Goal: Task Accomplishment & Management: Complete application form

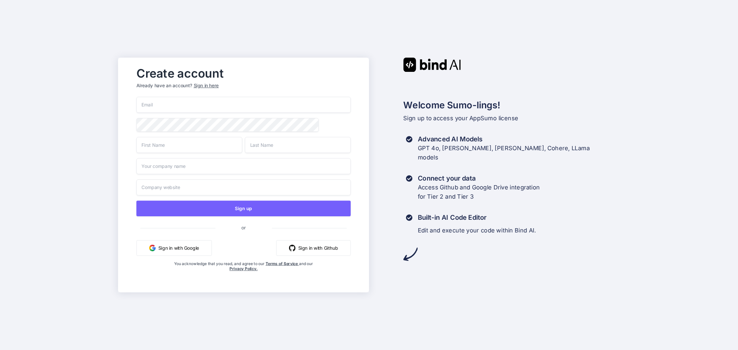
click at [156, 106] on input "email" at bounding box center [243, 105] width 214 height 16
type input "[EMAIL_ADDRESS][DOMAIN_NAME]"
click at [157, 149] on input "text" at bounding box center [189, 145] width 106 height 16
type input "Catalin"
click at [273, 149] on input "text" at bounding box center [298, 145] width 106 height 16
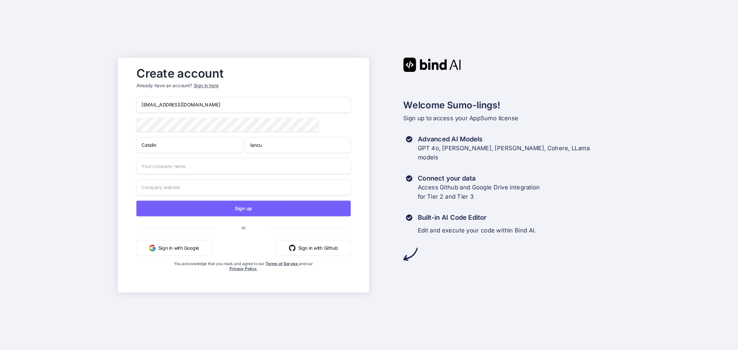
type input "Iancu"
click at [164, 171] on input "text" at bounding box center [243, 166] width 214 height 16
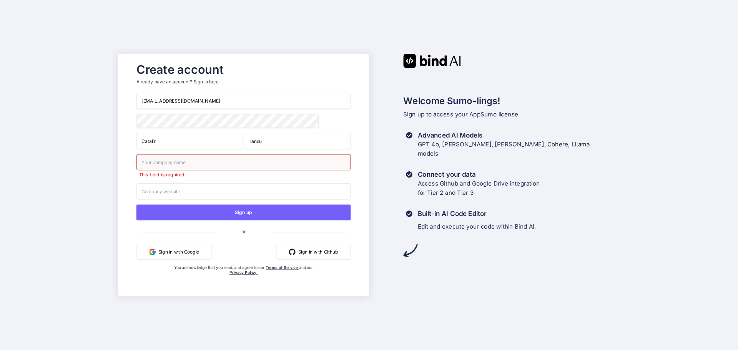
drag, startPoint x: 169, startPoint y: 147, endPoint x: 124, endPoint y: 144, distance: 44.7
click at [124, 144] on div "Create account Already have an account? Sign in here [EMAIL_ADDRESS][DOMAIN_NAM…" at bounding box center [243, 175] width 251 height 242
click at [118, 145] on div "Create account Already have an account? Sign in here [EMAIL_ADDRESS][DOMAIN_NAM…" at bounding box center [243, 175] width 251 height 242
click at [154, 163] on input "text" at bounding box center [243, 162] width 214 height 16
type input "[PERSON_NAME]"
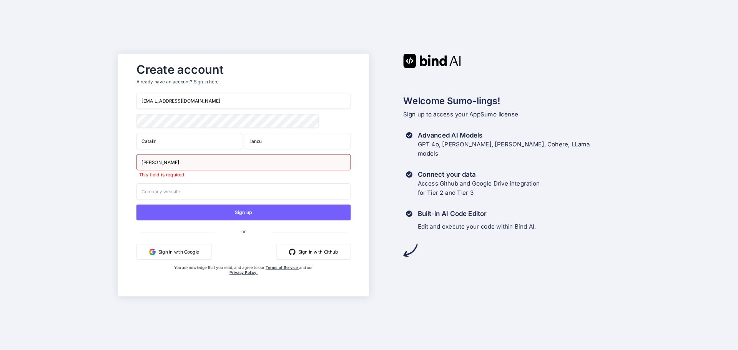
click at [171, 196] on input "text" at bounding box center [243, 191] width 214 height 16
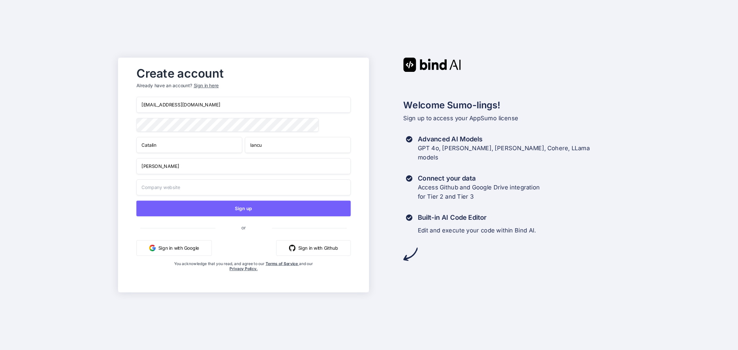
click at [187, 170] on input "[PERSON_NAME]" at bounding box center [243, 166] width 214 height 16
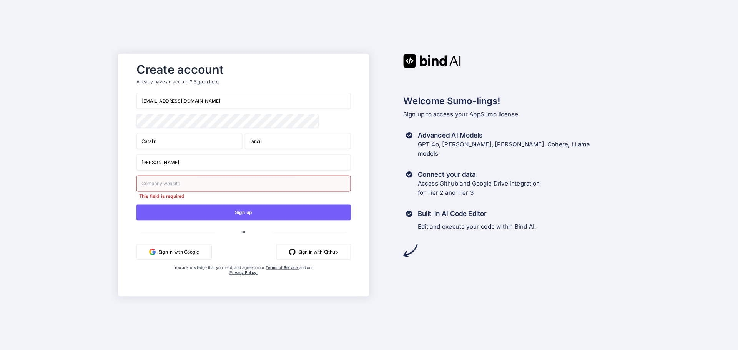
click at [163, 186] on input "text" at bounding box center [243, 184] width 214 height 16
drag, startPoint x: 176, startPoint y: 164, endPoint x: 133, endPoint y: 166, distance: 42.3
click at [133, 166] on div "Create account Already have an account? Sign in here [EMAIL_ADDRESS][DOMAIN_NAM…" at bounding box center [243, 175] width 230 height 232
click at [145, 185] on input "text" at bounding box center [243, 184] width 214 height 16
type input "[URL][DOMAIN_NAME]"
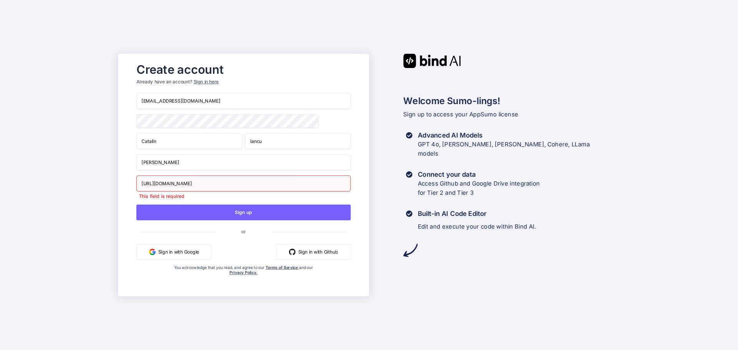
click at [124, 184] on div "Create account Already have an account? Sign in here [EMAIL_ADDRESS][DOMAIN_NAM…" at bounding box center [243, 175] width 251 height 242
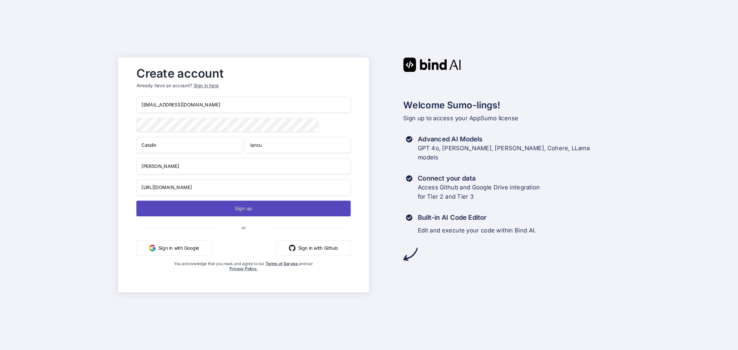
click at [243, 210] on button "Sign up" at bounding box center [243, 209] width 214 height 16
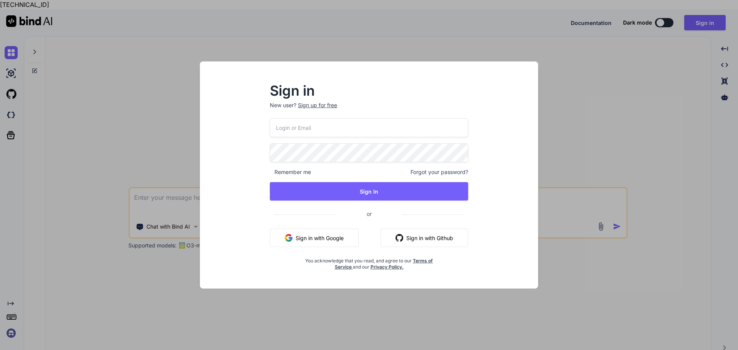
click at [297, 130] on input "email" at bounding box center [369, 127] width 198 height 19
type input "[EMAIL_ADDRESS][DOMAIN_NAME]"
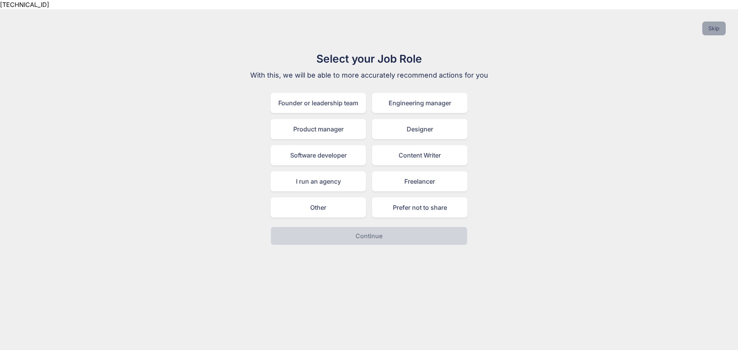
click at [711, 22] on button "Skip" at bounding box center [713, 29] width 23 height 14
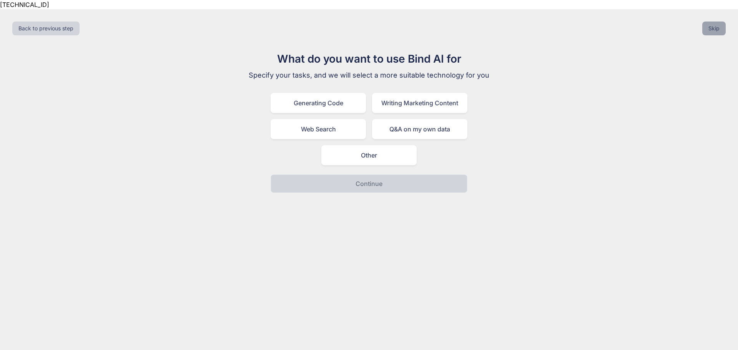
click at [716, 22] on button "Skip" at bounding box center [713, 29] width 23 height 14
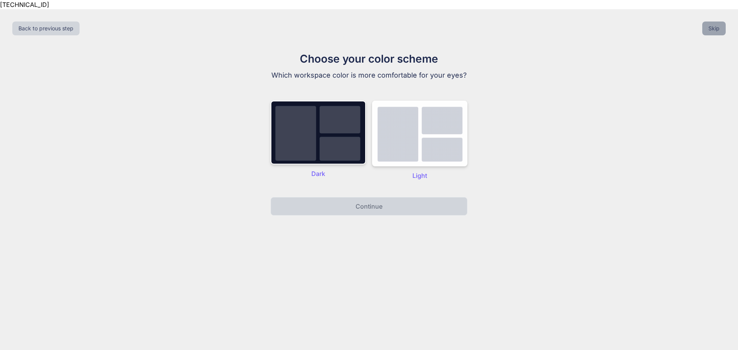
click at [712, 22] on button "Skip" at bounding box center [713, 29] width 23 height 14
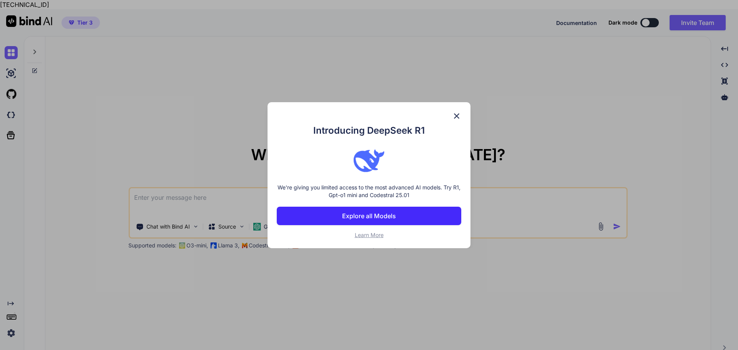
click at [383, 216] on p "Explore all Models" at bounding box center [369, 215] width 54 height 9
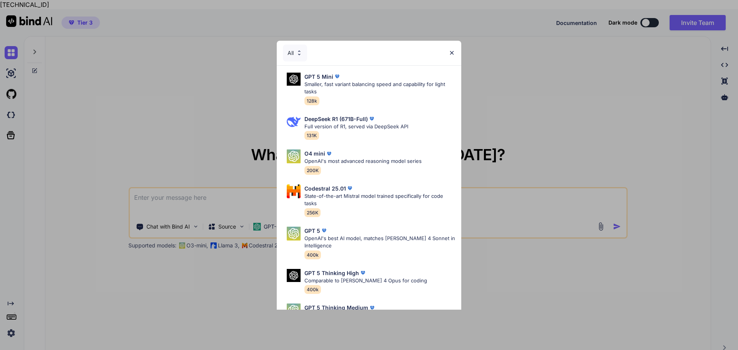
click at [448, 51] on div "All" at bounding box center [369, 53] width 184 height 25
click at [453, 53] on img at bounding box center [451, 53] width 7 height 7
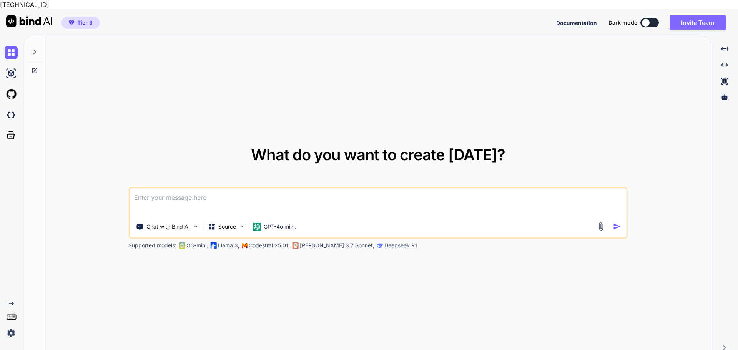
click at [698, 15] on button "Invite Team" at bounding box center [697, 22] width 56 height 15
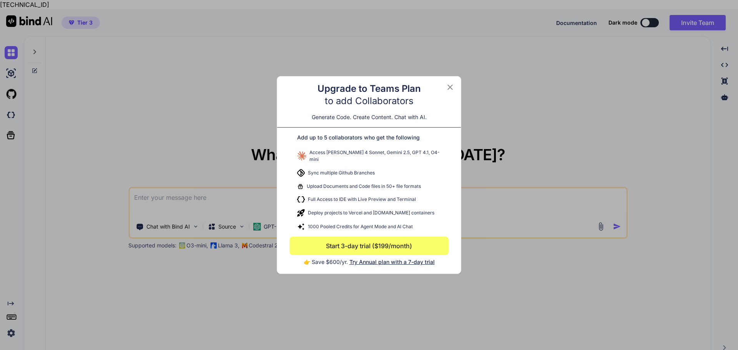
click at [451, 90] on icon at bounding box center [449, 87] width 9 height 9
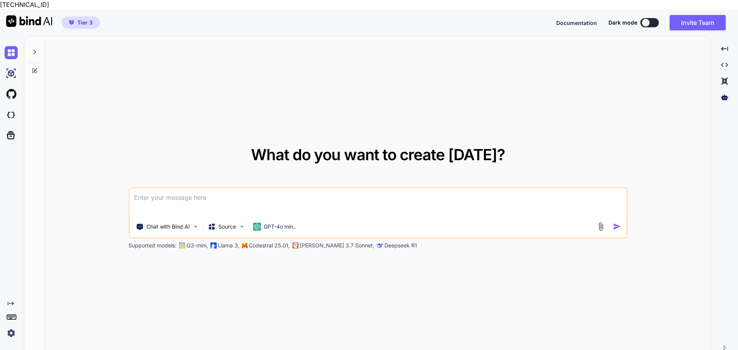
click at [10, 327] on img at bounding box center [11, 333] width 13 height 13
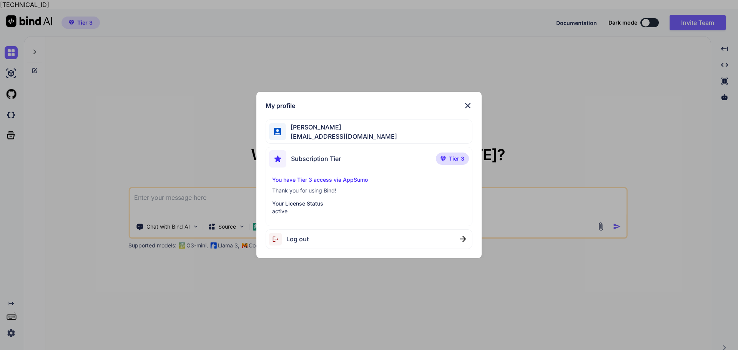
click at [469, 106] on img at bounding box center [467, 105] width 9 height 9
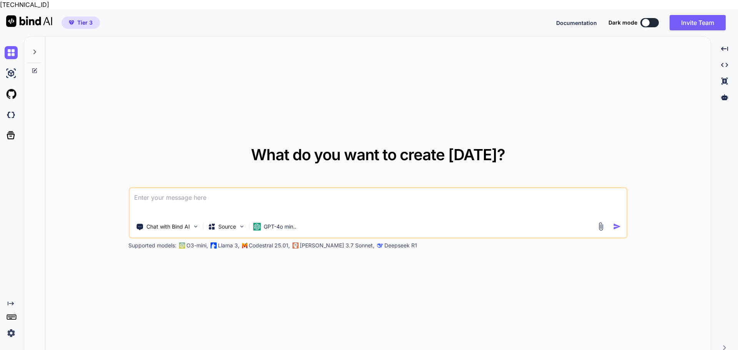
click at [10, 15] on img at bounding box center [29, 21] width 46 height 12
click at [13, 317] on rect at bounding box center [12, 317] width 1 height 1
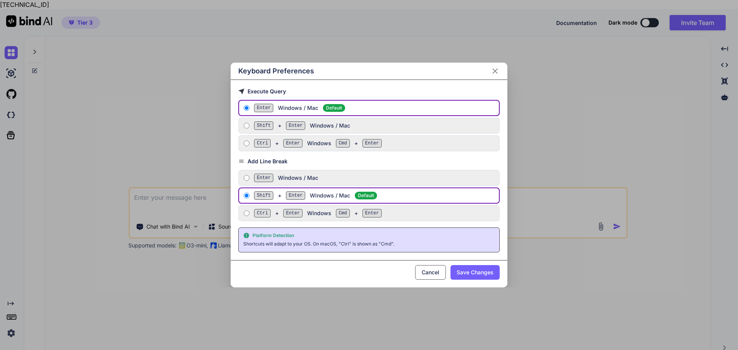
click at [497, 70] on icon "Close" at bounding box center [494, 70] width 9 height 9
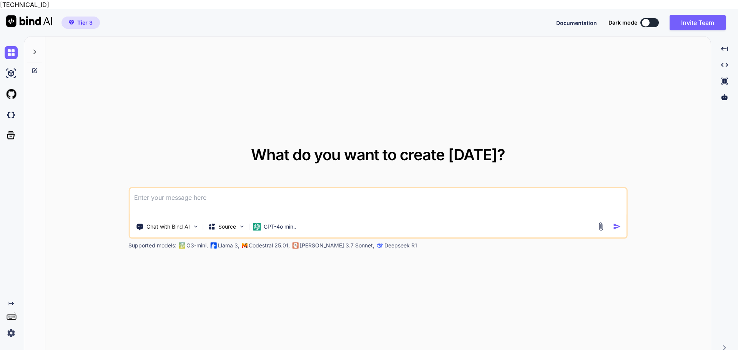
click at [10, 300] on icon "Created with Pixso." at bounding box center [11, 303] width 6 height 6
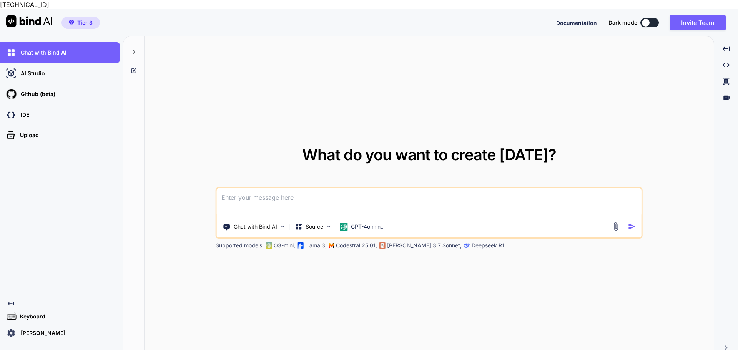
click at [13, 300] on icon "Created with Pixso." at bounding box center [11, 303] width 6 height 6
